Goal: Information Seeking & Learning: Learn about a topic

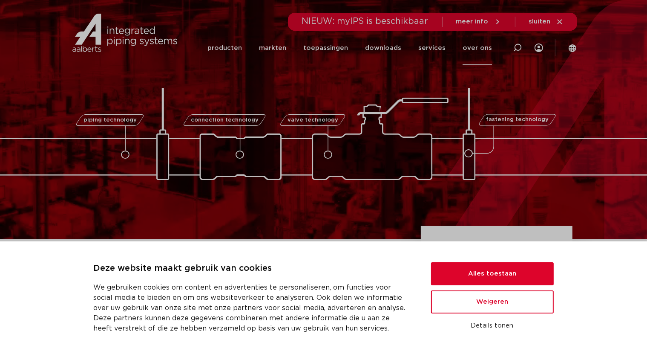
click at [480, 47] on link "over ons" at bounding box center [477, 48] width 29 height 35
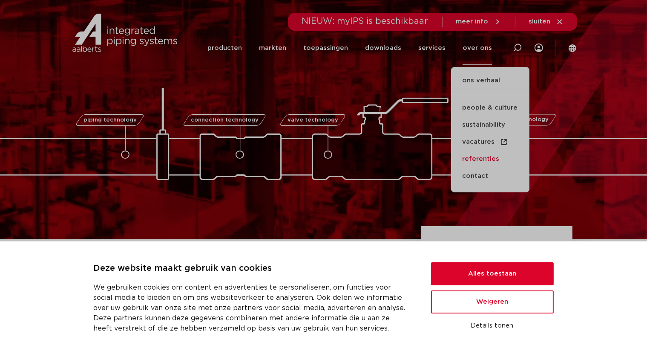
click at [471, 157] on link "referenties" at bounding box center [490, 158] width 78 height 17
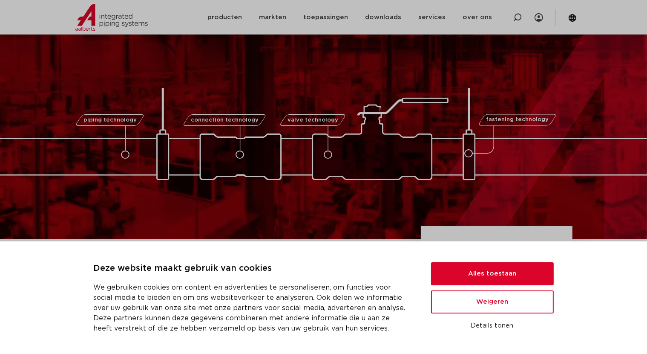
scroll to position [213, 0]
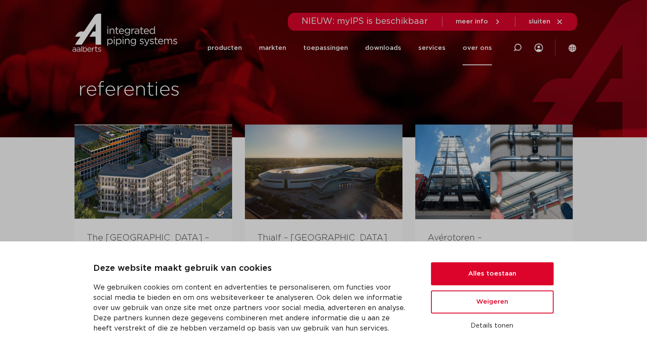
click at [473, 48] on link "over ons" at bounding box center [477, 48] width 29 height 35
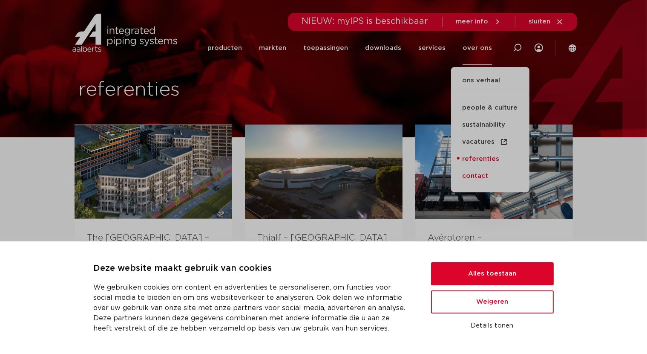
click at [481, 174] on link "contact" at bounding box center [490, 175] width 78 height 17
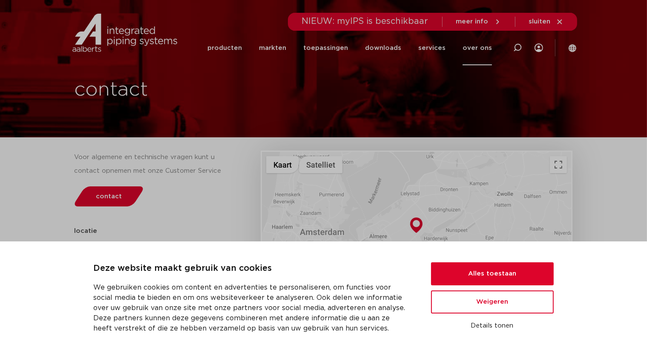
click at [484, 47] on link "over ons" at bounding box center [477, 48] width 29 height 35
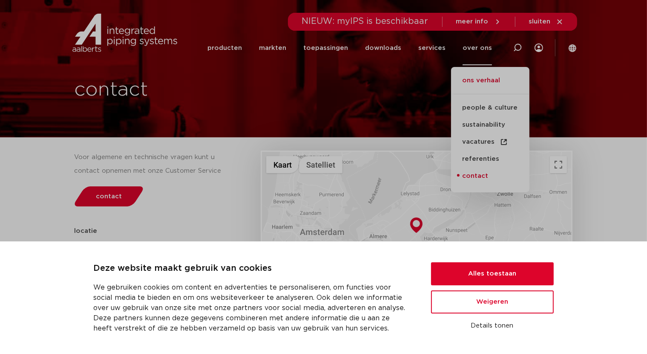
click at [489, 79] on link "ons verhaal" at bounding box center [490, 84] width 78 height 19
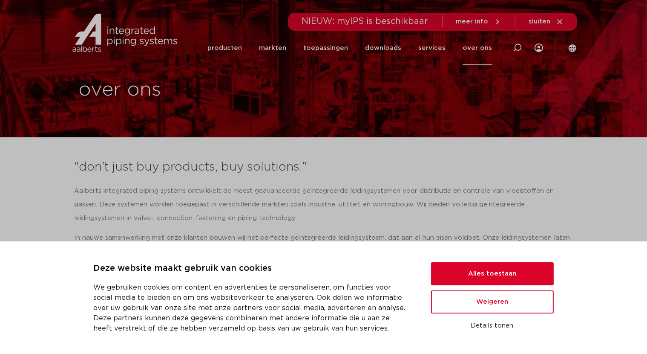
click at [493, 19] on span "meer info" at bounding box center [478, 22] width 45 height 8
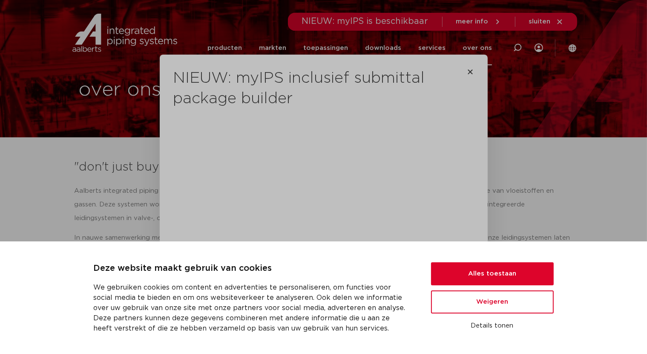
click at [469, 67] on div "NIEUW: myIPS inclusief submittal package builder Maak jouw projecten moeiteloos…" at bounding box center [323, 214] width 301 height 318
click at [467, 71] on icon "Close" at bounding box center [470, 71] width 7 height 7
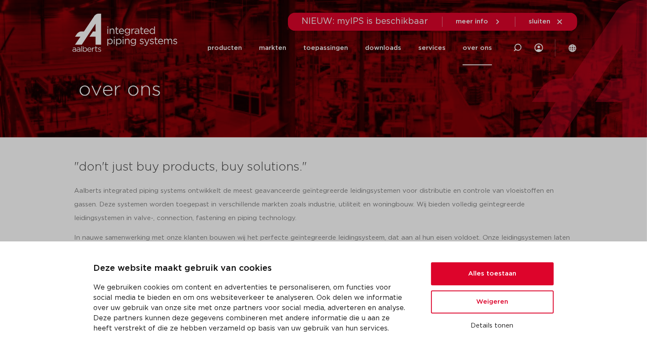
click at [481, 49] on link "over ons" at bounding box center [477, 48] width 29 height 35
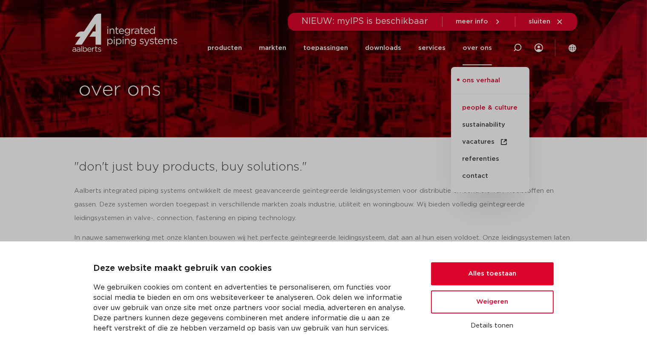
click at [481, 106] on link "people & culture" at bounding box center [490, 107] width 78 height 17
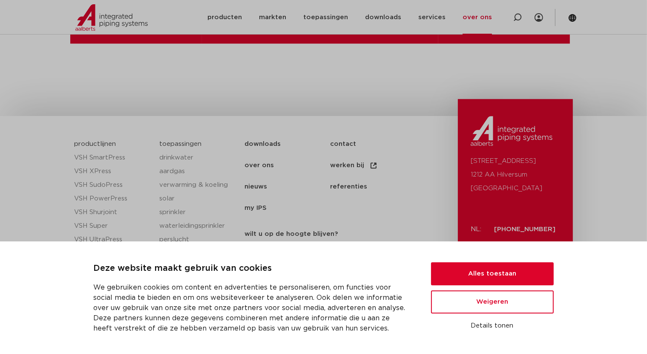
scroll to position [2304, 0]
click at [355, 164] on link "werken bij" at bounding box center [373, 165] width 86 height 21
